Goal: Information Seeking & Learning: Learn about a topic

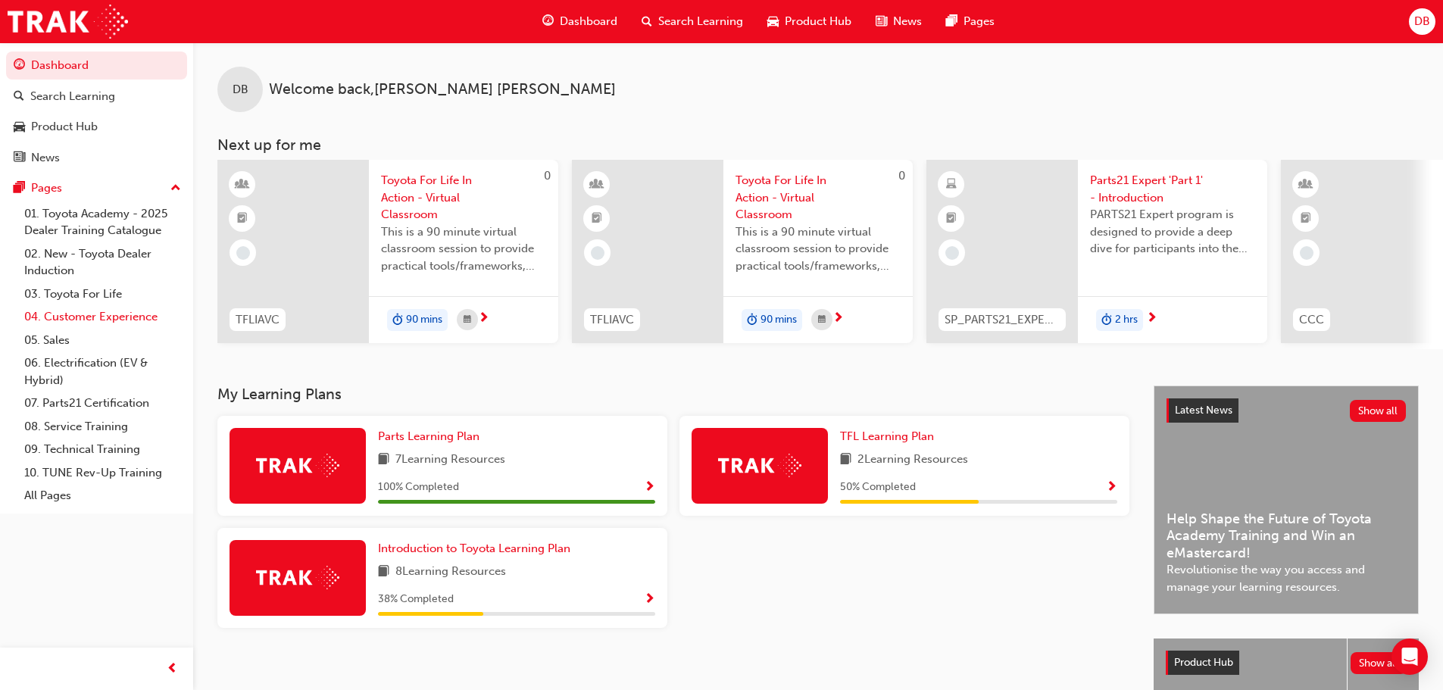
click at [74, 315] on link "04. Customer Experience" at bounding box center [102, 316] width 169 height 23
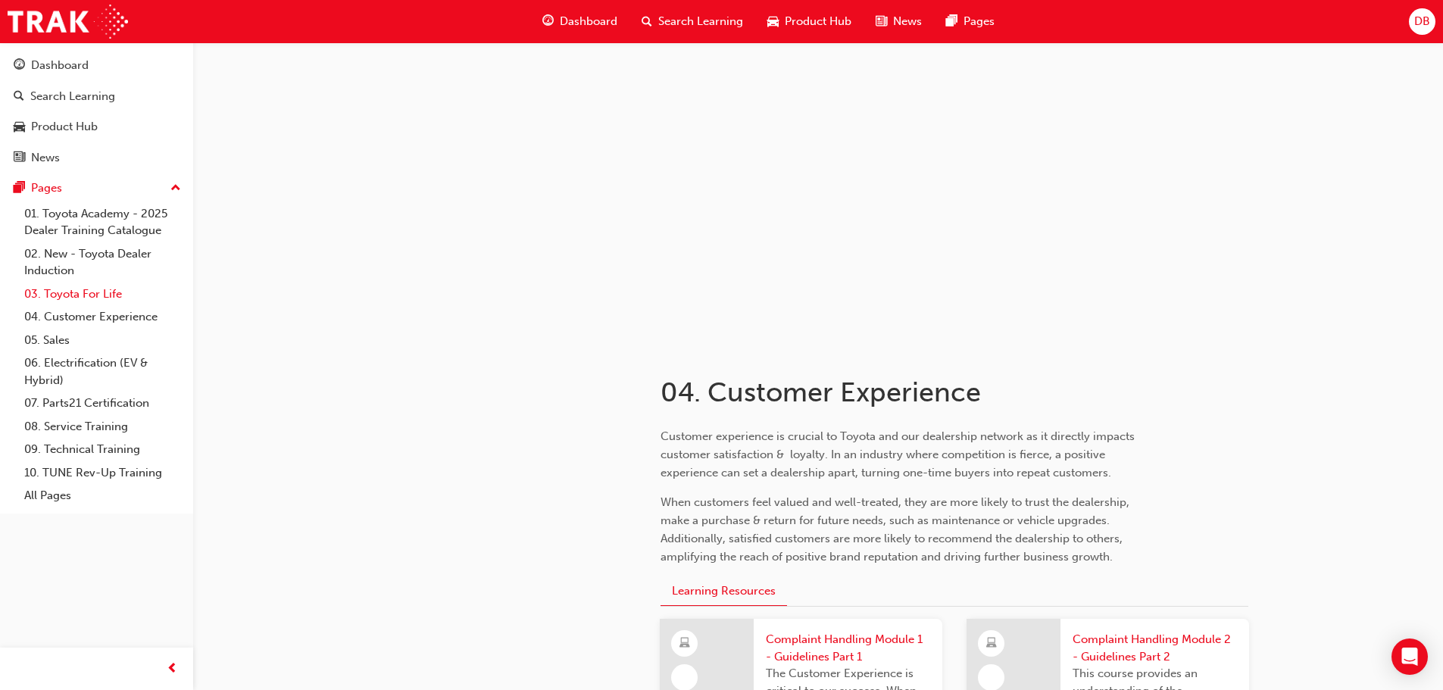
click at [93, 296] on link "03. Toyota For Life" at bounding box center [102, 294] width 169 height 23
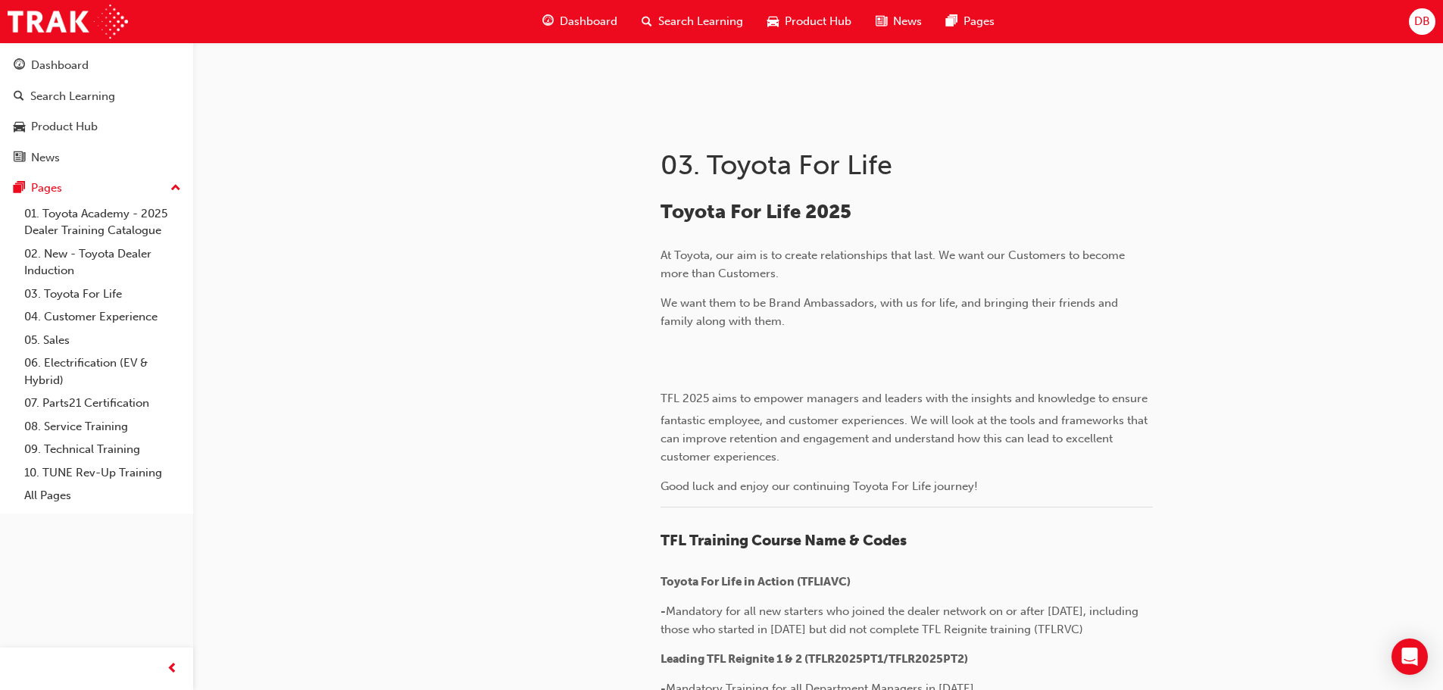
click at [715, 18] on span "Search Learning" at bounding box center [700, 21] width 85 height 17
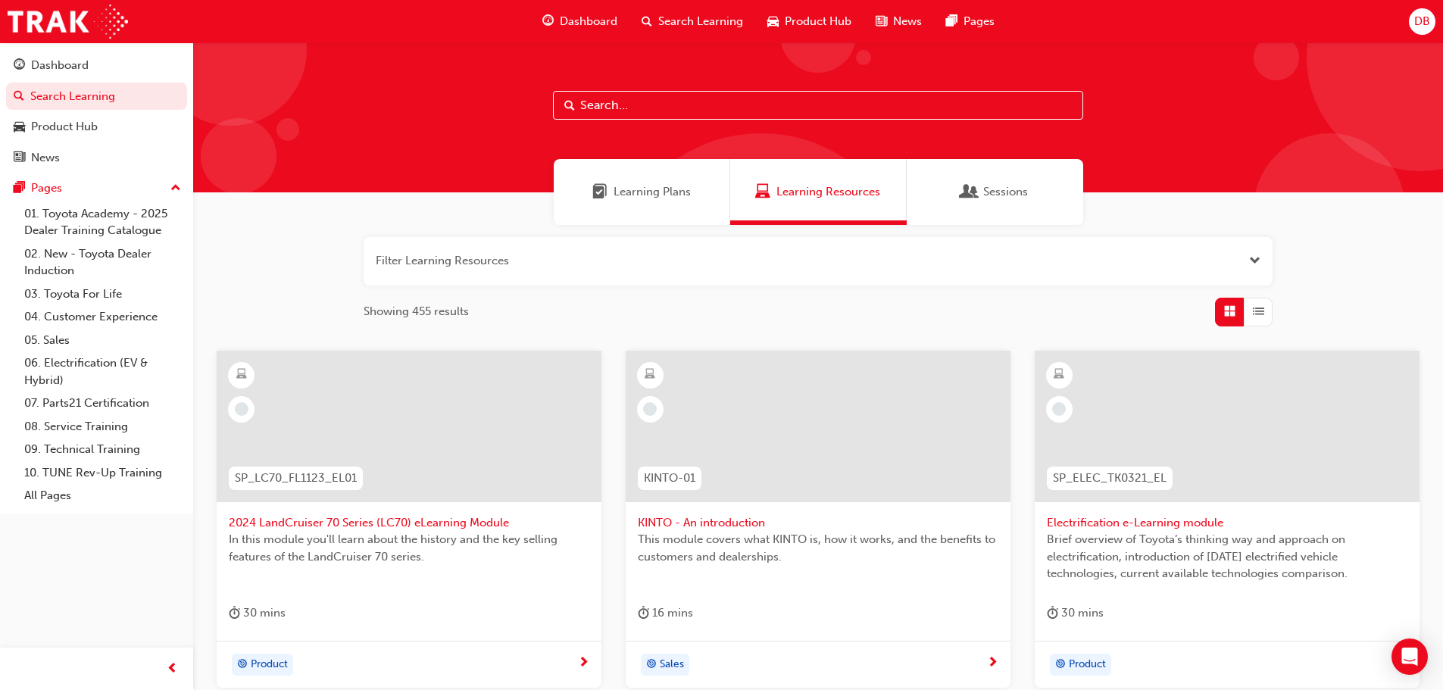
click at [666, 196] on span "Learning Plans" at bounding box center [652, 191] width 77 height 17
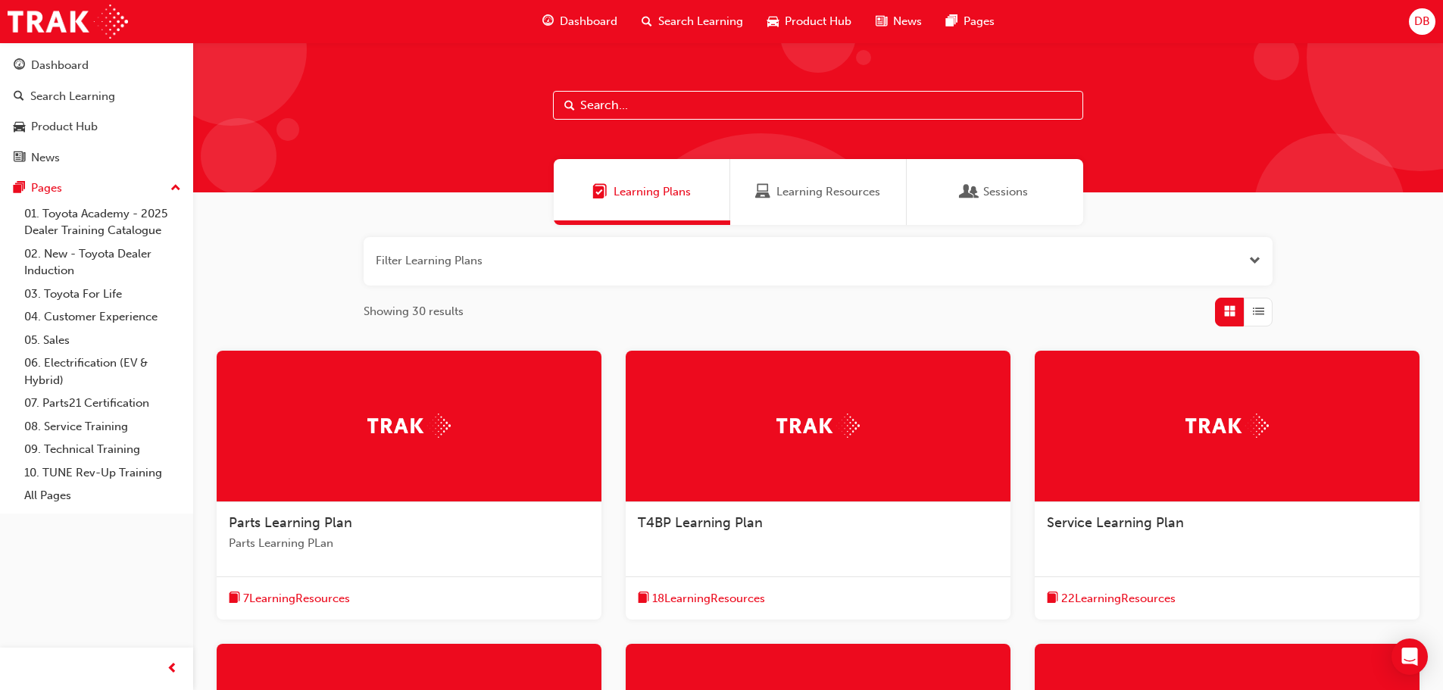
click at [658, 112] on input "text" at bounding box center [818, 105] width 530 height 29
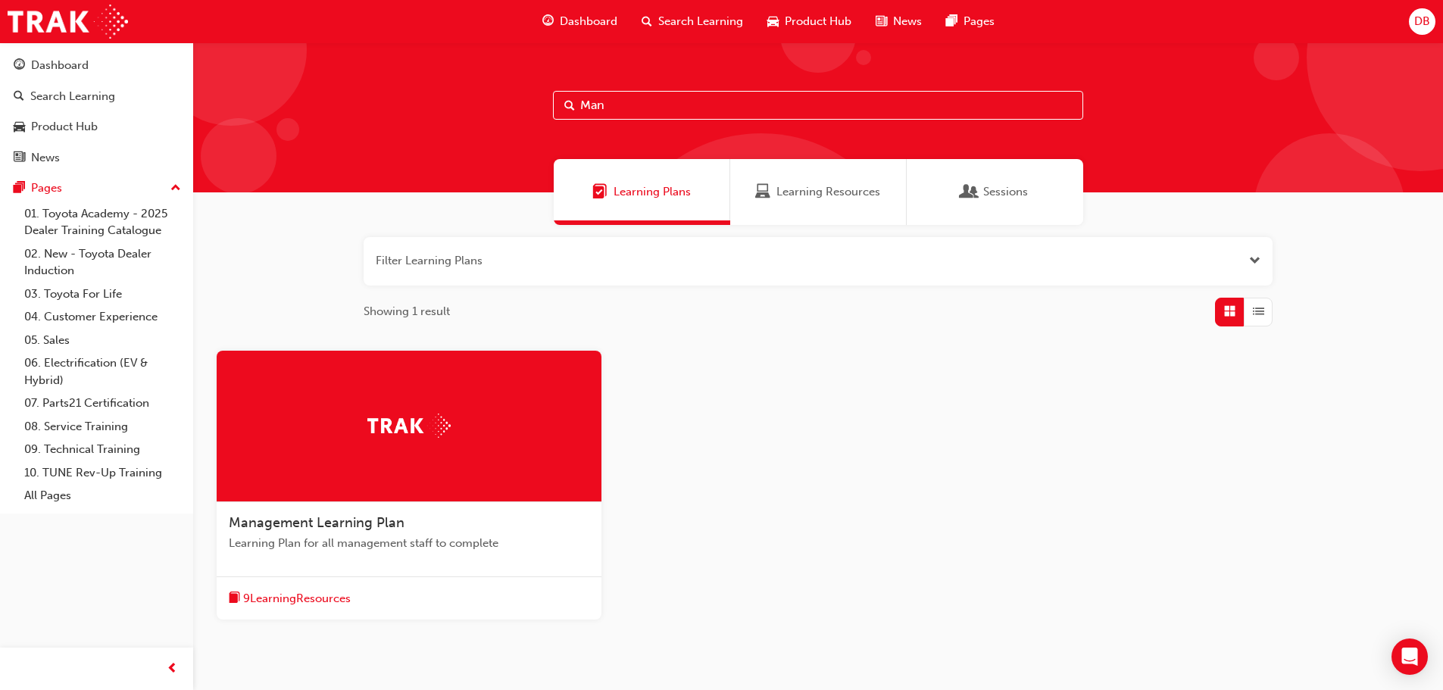
type input "Man"
click at [345, 521] on span "Management Learning Plan" at bounding box center [317, 522] width 176 height 17
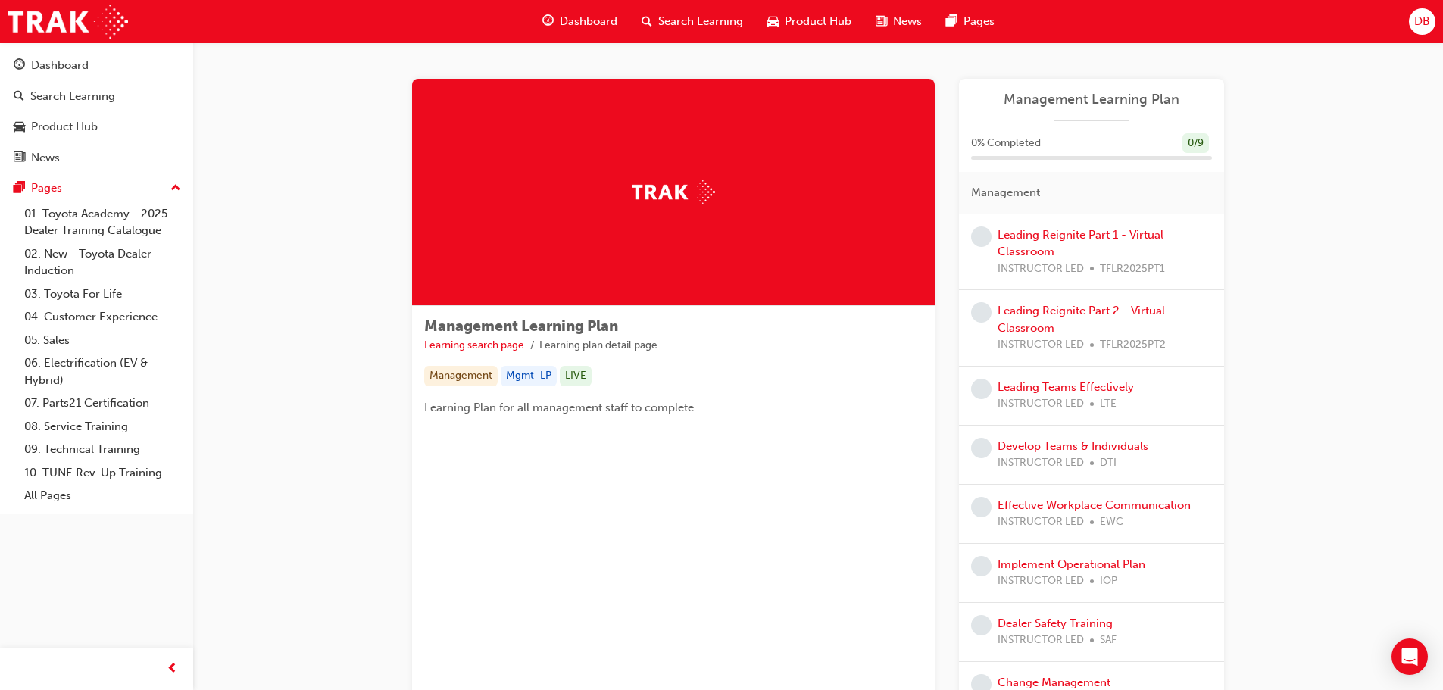
click at [1055, 97] on span "Management Learning Plan" at bounding box center [1091, 99] width 241 height 17
click at [490, 346] on link "Learning search page" at bounding box center [474, 345] width 100 height 13
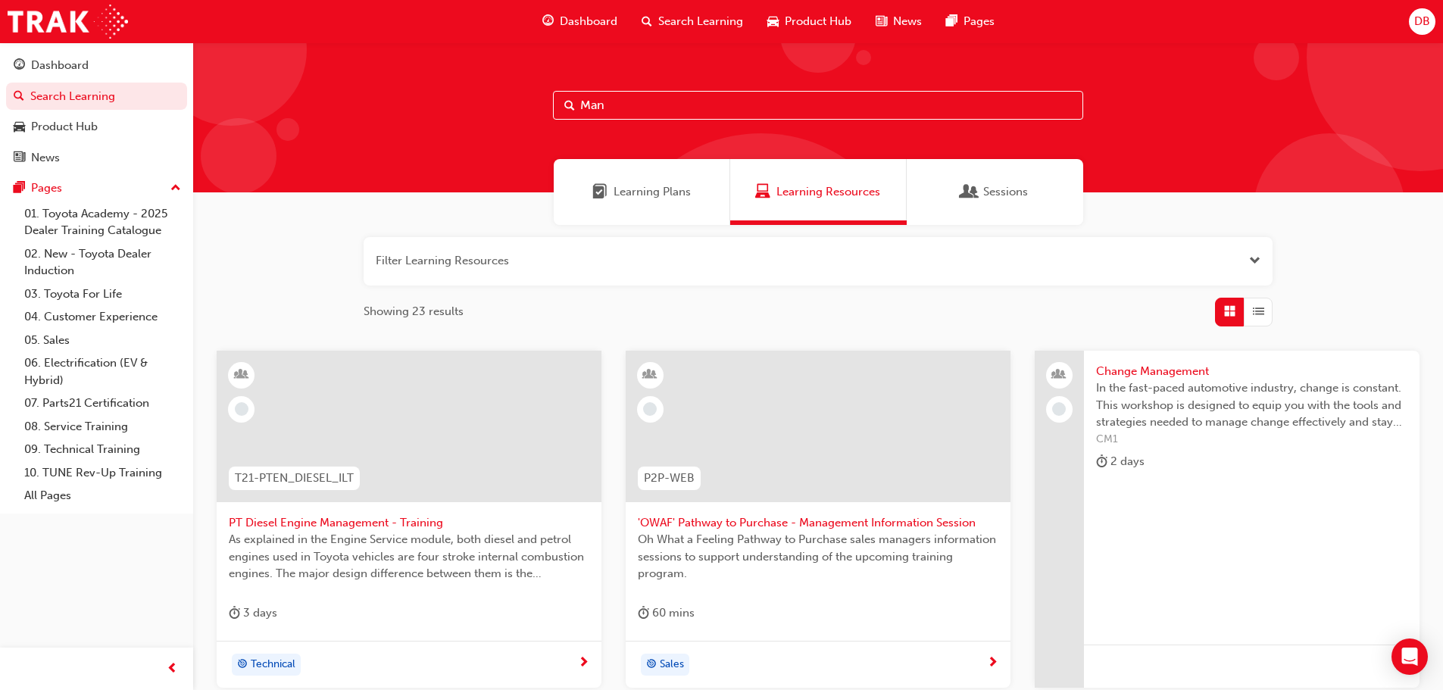
click at [645, 108] on input "Man" at bounding box center [818, 105] width 530 height 29
type input "Management"
click at [71, 158] on div "News" at bounding box center [97, 158] width 166 height 19
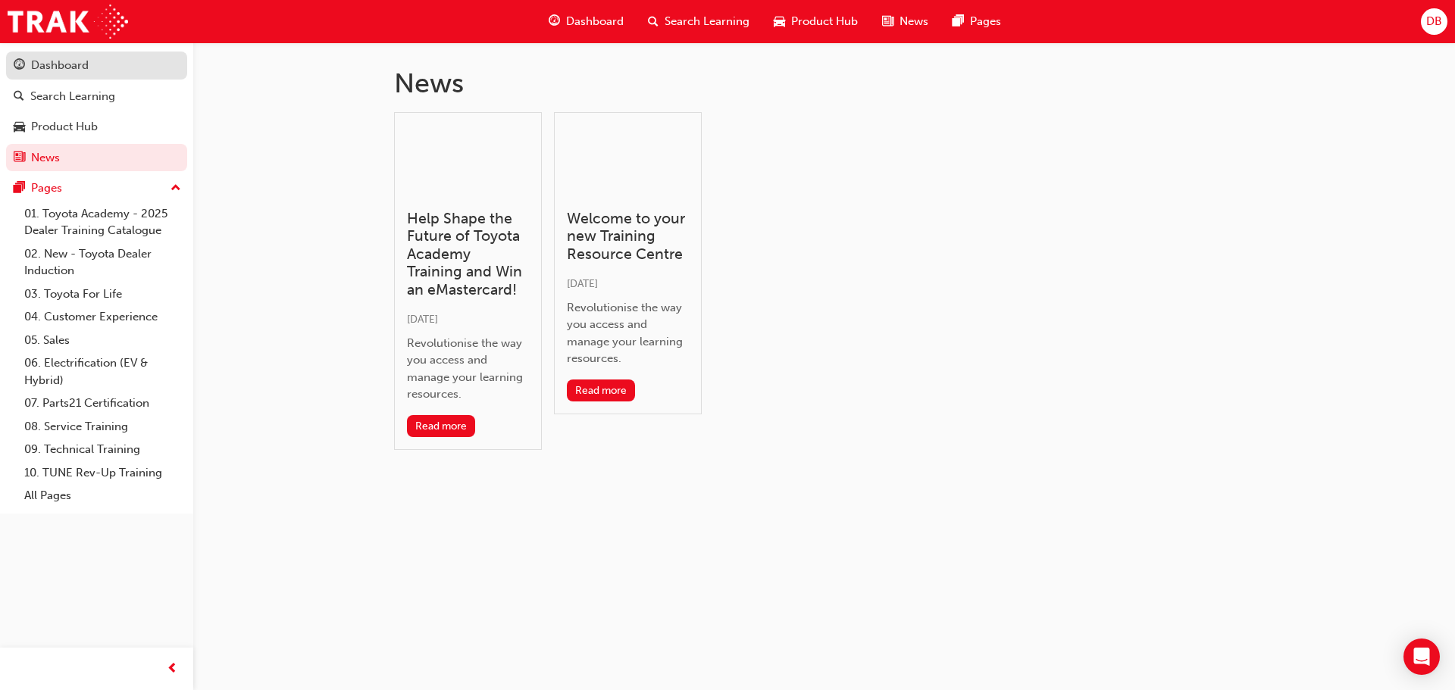
click at [69, 69] on div "Dashboard" at bounding box center [60, 65] width 58 height 17
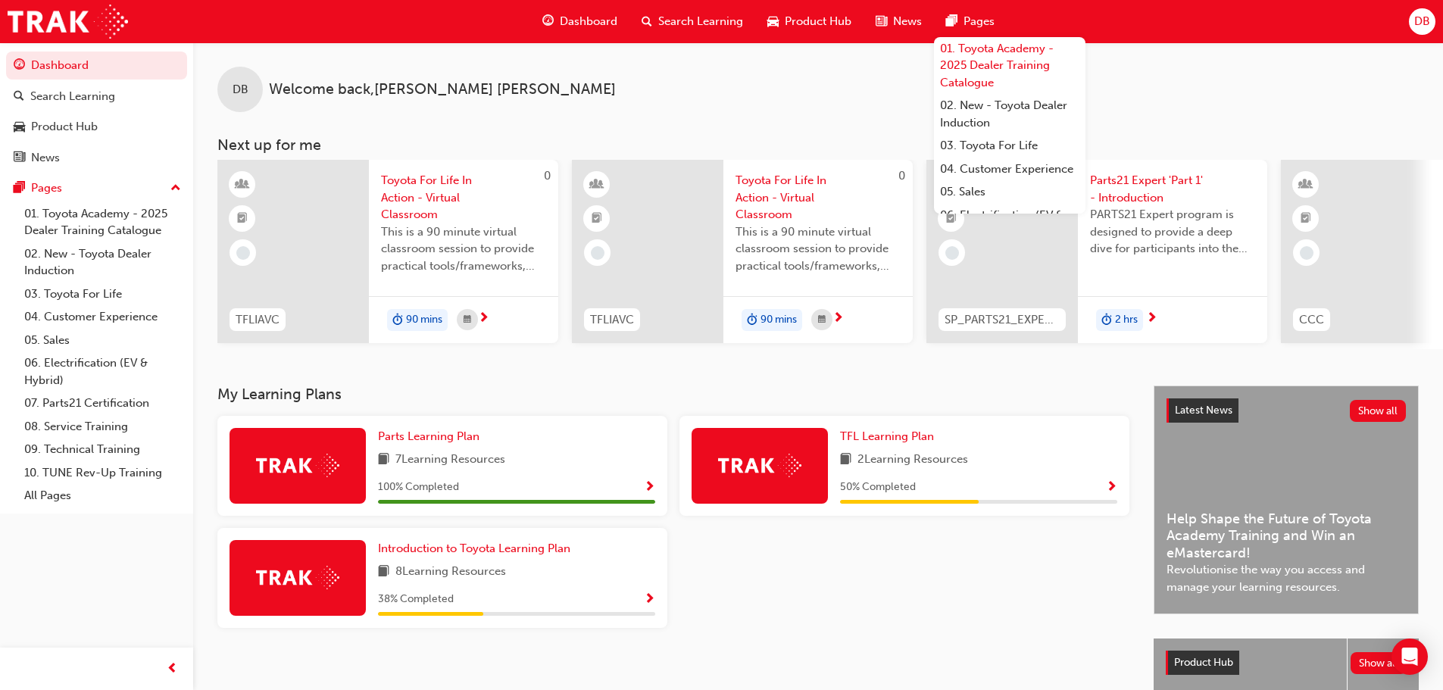
click at [982, 45] on link "01. Toyota Academy - 2025 Dealer Training Catalogue" at bounding box center [1010, 66] width 152 height 58
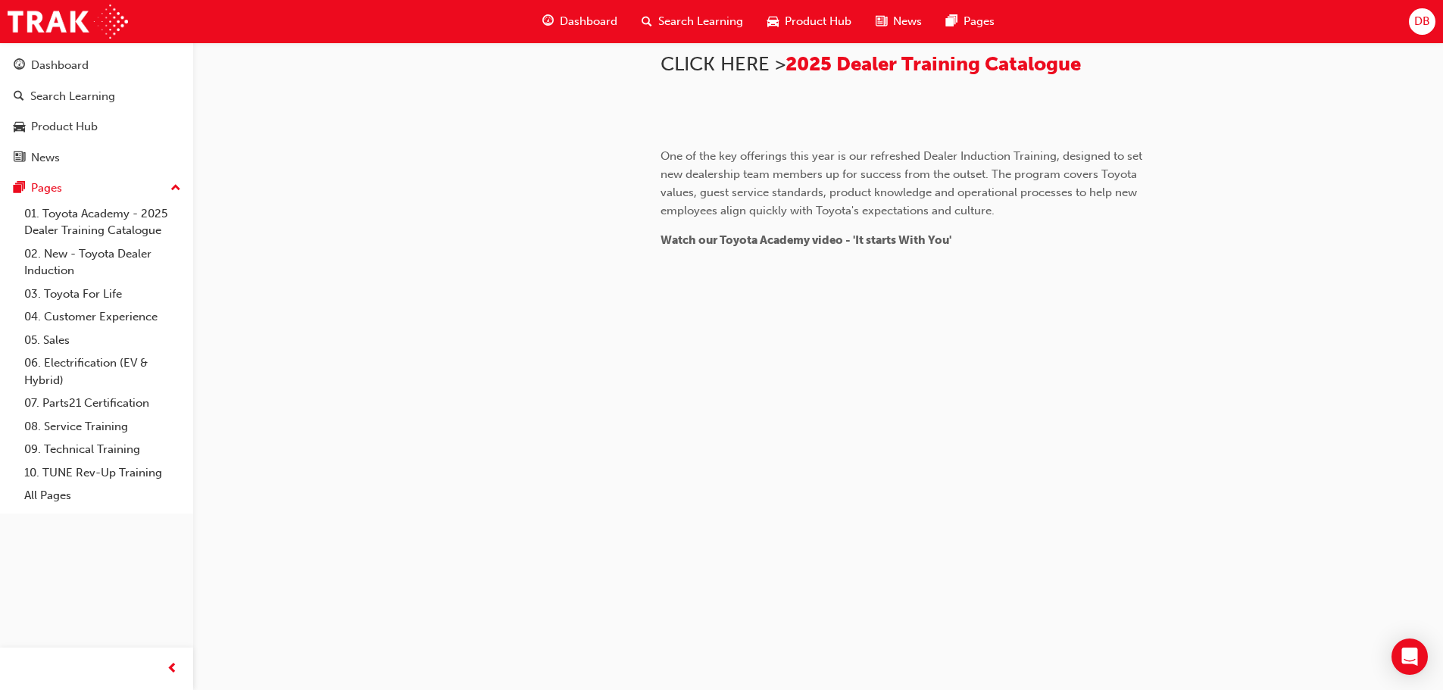
scroll to position [1399, 0]
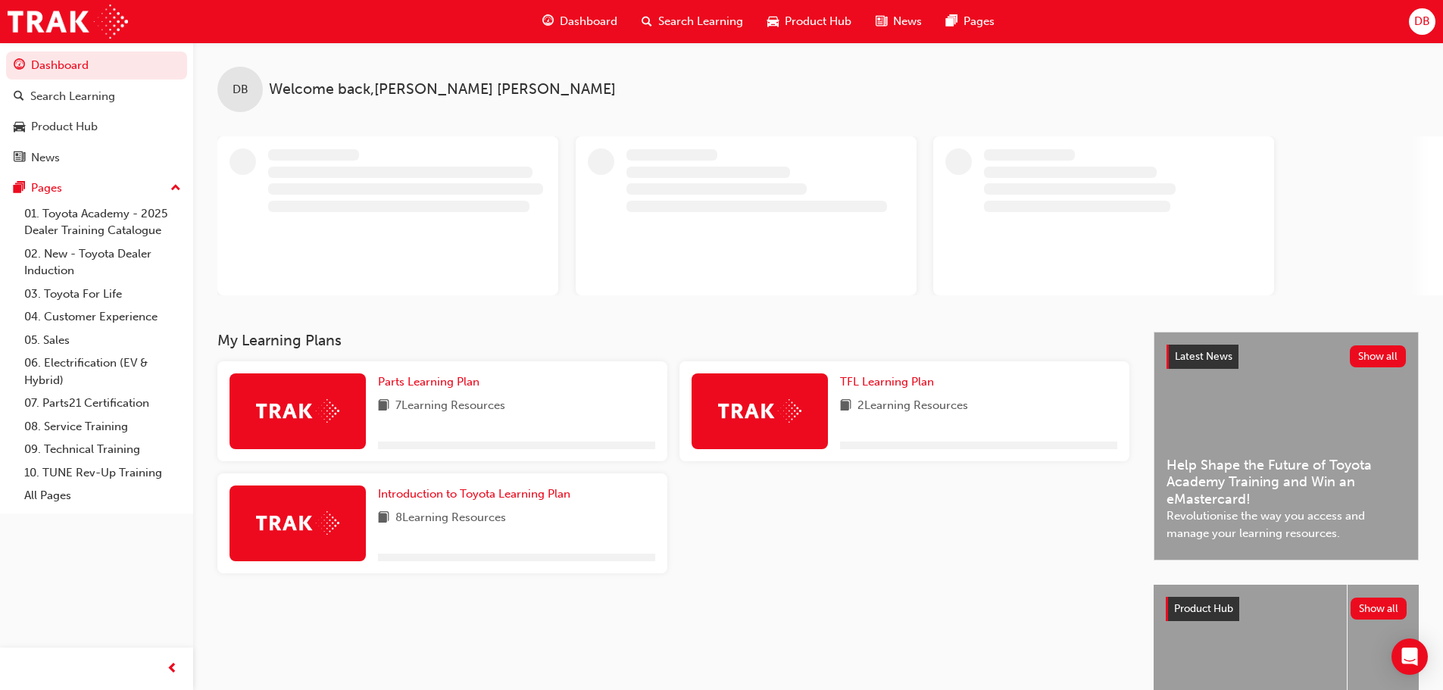
click at [711, 23] on span "Search Learning" at bounding box center [700, 21] width 85 height 17
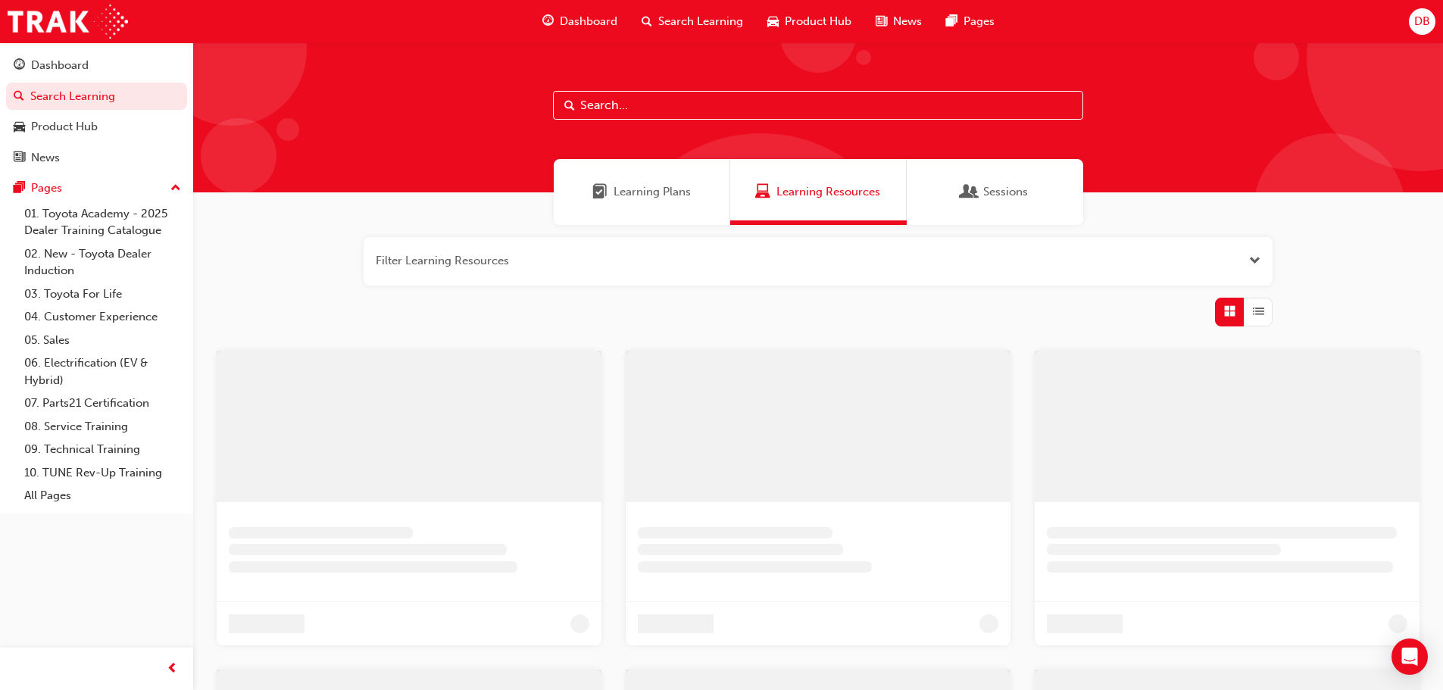
click at [698, 114] on input "text" at bounding box center [818, 105] width 530 height 29
drag, startPoint x: 692, startPoint y: 108, endPoint x: 526, endPoint y: 109, distance: 165.9
click at [526, 109] on div "foundantion" at bounding box center [824, 117] width 1262 height 150
paste input "Management Foundations Program"
type input "M"
